Goal: Transaction & Acquisition: Purchase product/service

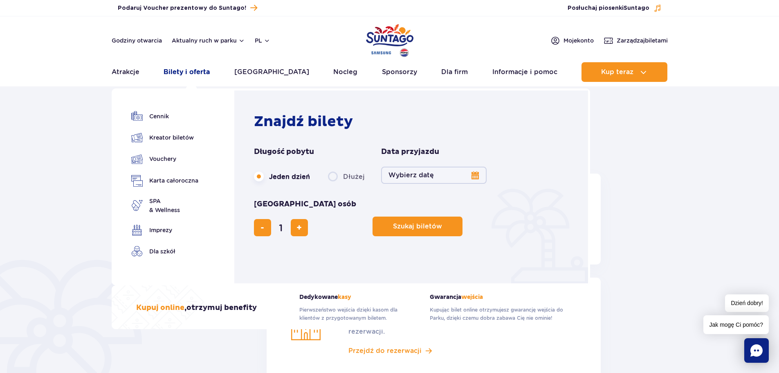
click at [187, 72] on link "Bilety i oferta" at bounding box center [187, 72] width 46 height 20
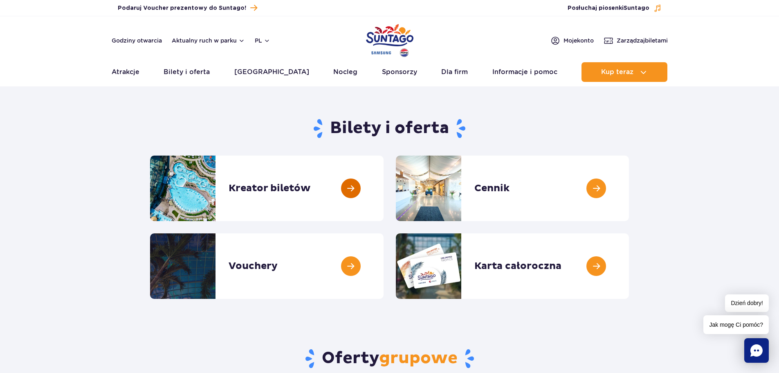
click at [384, 189] on link at bounding box center [384, 187] width 0 height 65
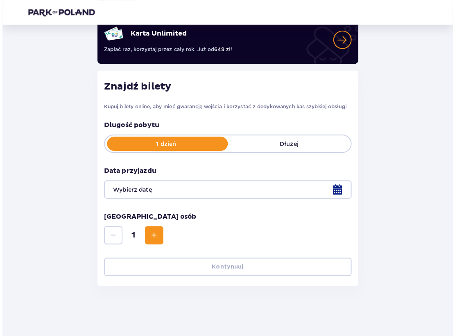
scroll to position [58, 0]
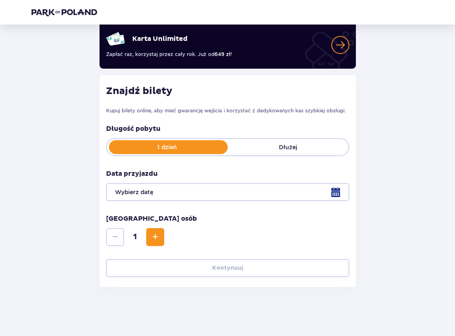
click at [238, 194] on div at bounding box center [227, 192] width 243 height 18
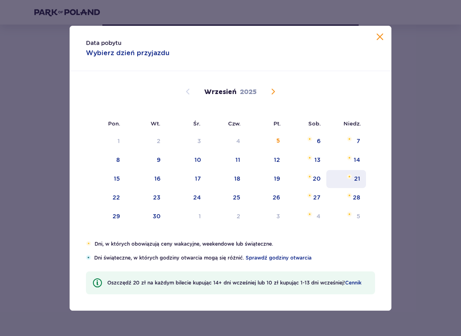
click at [357, 176] on div "21" at bounding box center [357, 179] width 6 height 8
type input "21.09.25"
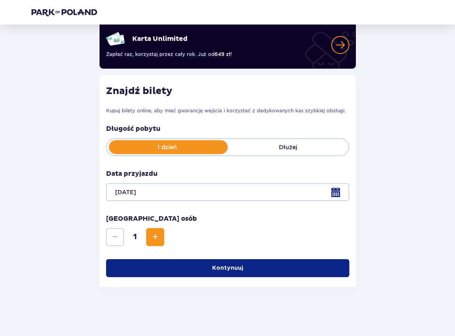
click at [233, 268] on p "Kontynuuj" at bounding box center [227, 268] width 31 height 8
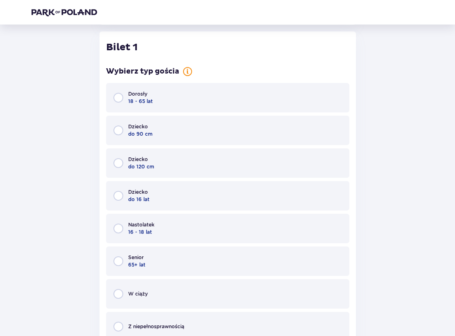
scroll to position [321, 0]
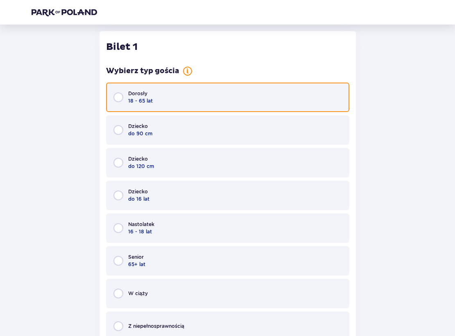
click at [118, 97] on input "radio" at bounding box center [118, 97] width 10 height 10
radio input "true"
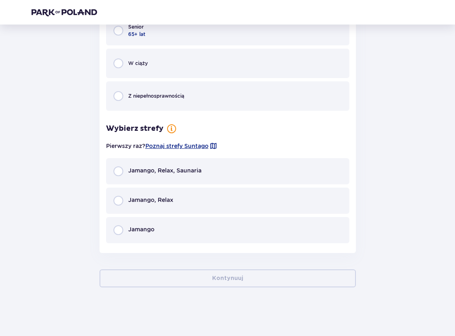
scroll to position [552, 0]
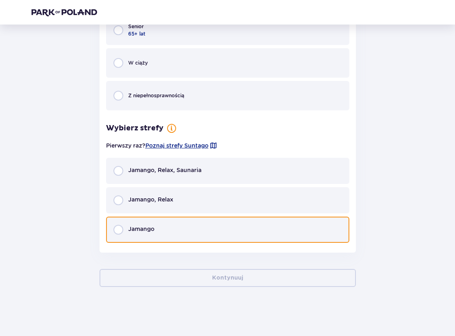
click at [116, 228] on input "radio" at bounding box center [118, 230] width 10 height 10
radio input "true"
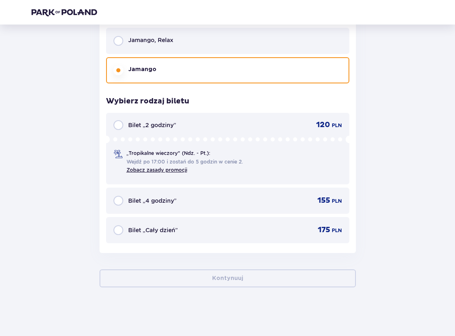
scroll to position [712, 0]
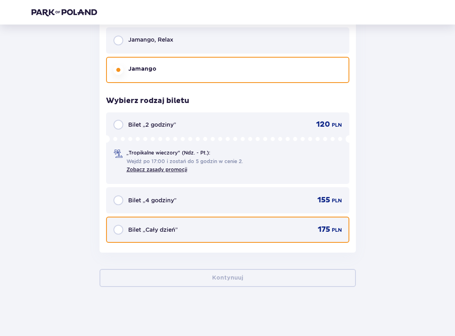
click at [116, 228] on input "radio" at bounding box center [118, 230] width 10 height 10
radio input "true"
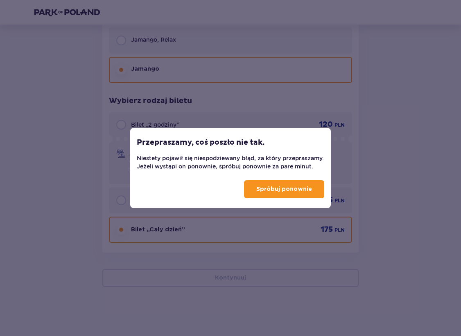
click at [299, 191] on p "Spróbuj ponownie" at bounding box center [284, 189] width 56 height 8
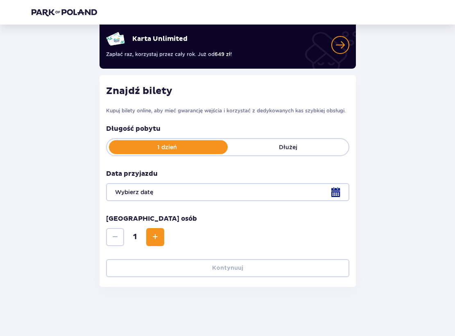
click at [338, 186] on div at bounding box center [227, 192] width 243 height 18
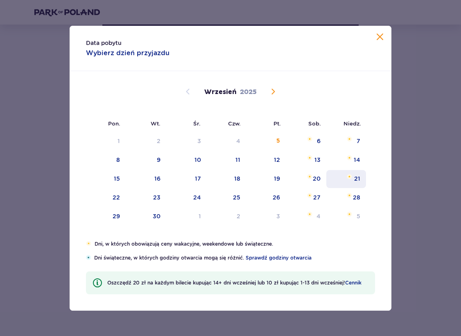
click at [350, 178] on img "niedziela, 21 września 2025" at bounding box center [349, 176] width 5 height 5
type input "21.09.25"
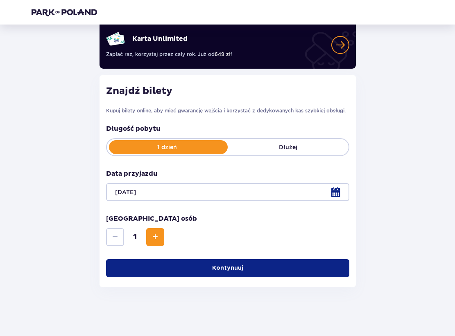
click at [234, 272] on button "Kontynuuj" at bounding box center [227, 268] width 243 height 18
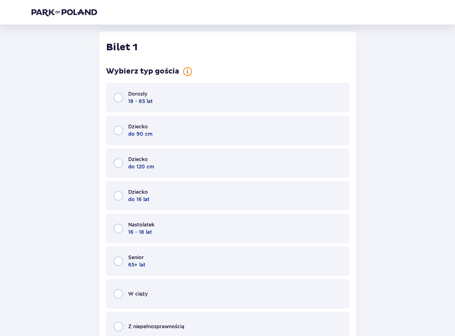
scroll to position [321, 0]
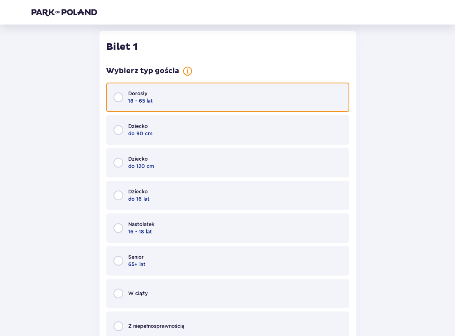
click at [116, 98] on input "radio" at bounding box center [118, 97] width 10 height 10
radio input "true"
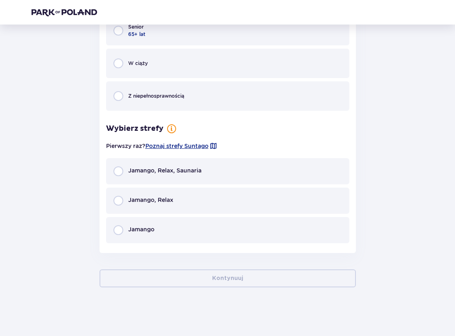
scroll to position [552, 0]
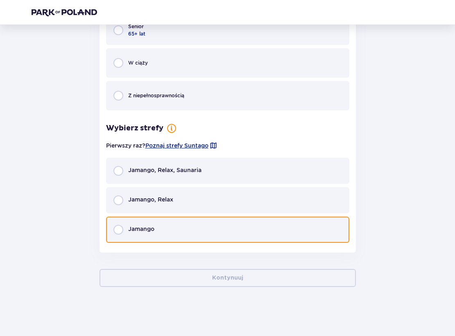
click at [117, 231] on input "radio" at bounding box center [118, 230] width 10 height 10
radio input "true"
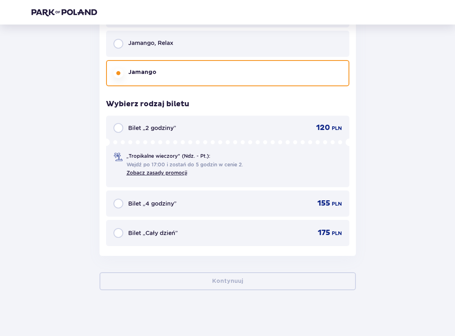
scroll to position [712, 0]
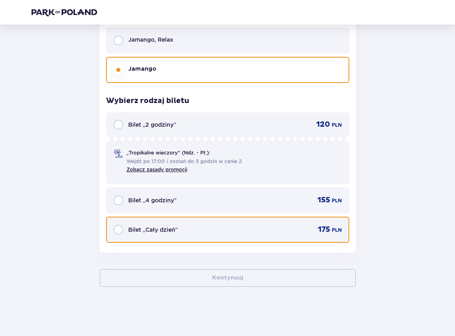
click at [117, 231] on input "radio" at bounding box center [118, 230] width 10 height 10
radio input "true"
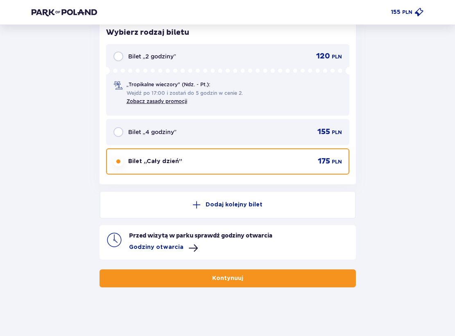
scroll to position [780, 0]
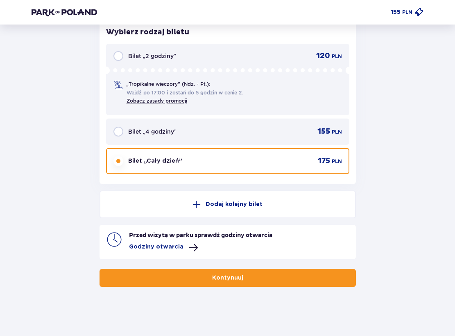
click at [227, 278] on p "Kontynuuj" at bounding box center [227, 278] width 31 height 8
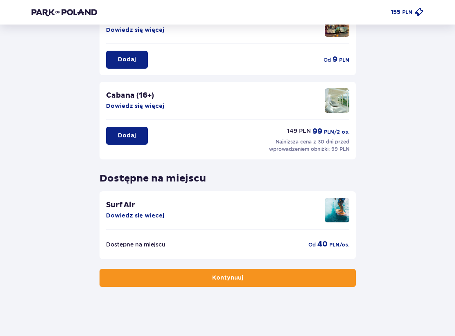
click at [226, 275] on p "Kontynuuj" at bounding box center [227, 278] width 31 height 8
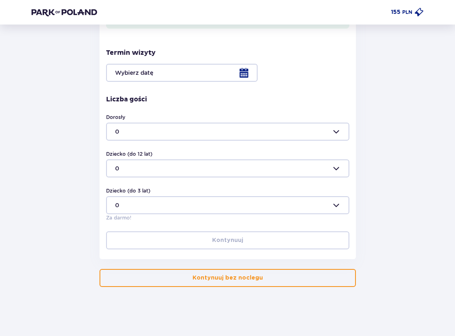
click at [230, 279] on p "Kontynuuj bez noclegu" at bounding box center [227, 278] width 70 height 8
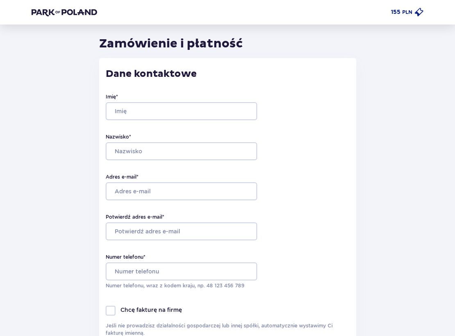
type input "Ewa"
type input "Kucharczyk"
type input "[EMAIL_ADDRESS][DOMAIN_NAME]"
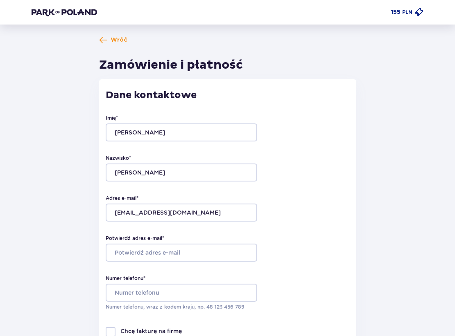
scroll to position [82, 0]
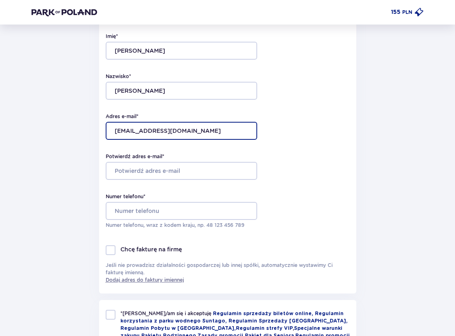
click at [184, 131] on input "[EMAIL_ADDRESS][DOMAIN_NAME]" at bounding box center [181, 131] width 151 height 18
drag, startPoint x: 176, startPoint y: 131, endPoint x: 115, endPoint y: 133, distance: 60.6
click at [115, 133] on input "[EMAIL_ADDRESS][DOMAIN_NAME]" at bounding box center [181, 131] width 151 height 18
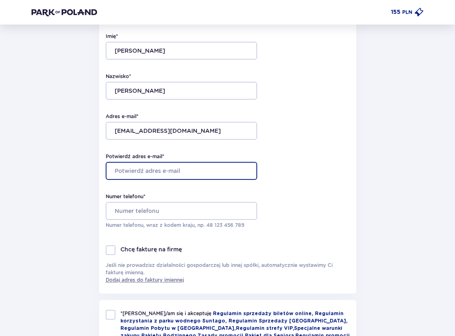
click at [134, 170] on input "Potwierdź adres e-mail *" at bounding box center [181, 171] width 151 height 18
paste input "[EMAIL_ADDRESS][DOMAIN_NAME]"
type input "[EMAIL_ADDRESS][DOMAIN_NAME]"
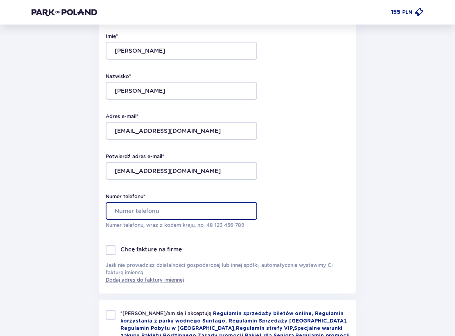
click at [155, 209] on input "Numer telefonu *" at bounding box center [181, 211] width 151 height 18
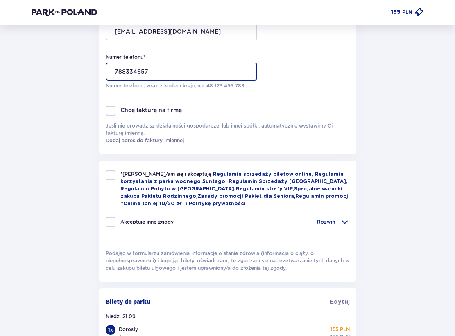
scroll to position [245, 0]
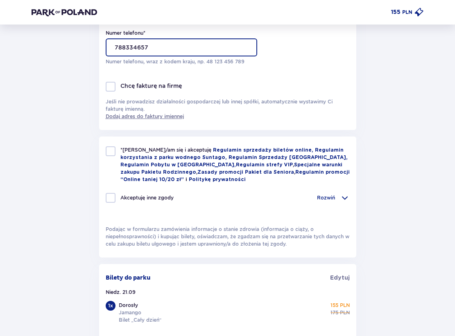
type input "788334657"
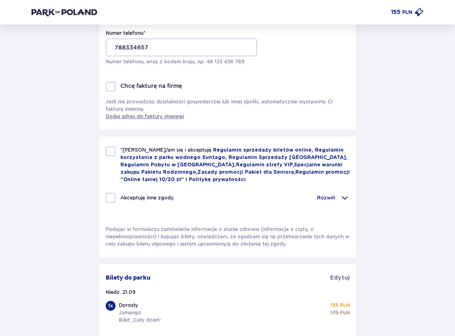
click at [109, 149] on div at bounding box center [111, 151] width 10 height 10
checkbox input "true"
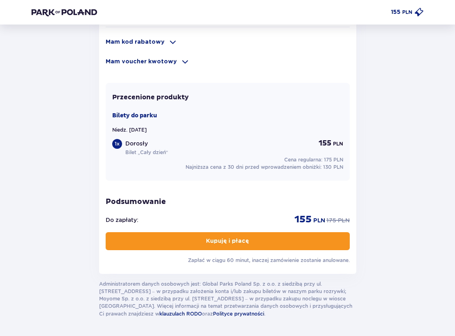
scroll to position [589, 0]
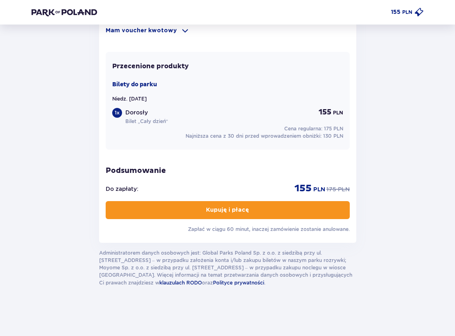
click at [230, 207] on p "Kupuję i płacę" at bounding box center [227, 210] width 43 height 8
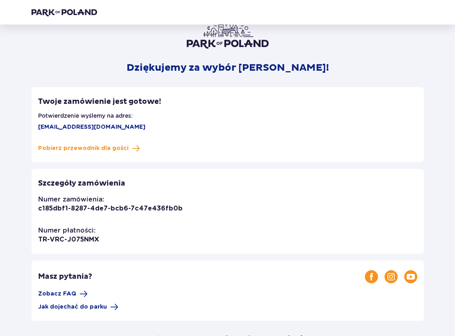
scroll to position [41, 0]
